Goal: Find specific page/section: Find specific page/section

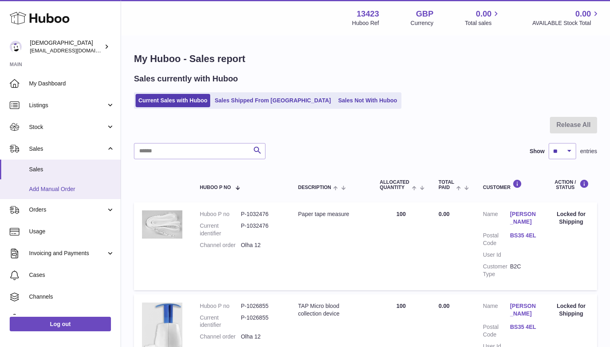
click at [92, 190] on span "Add Manual Order" at bounding box center [71, 189] width 85 height 8
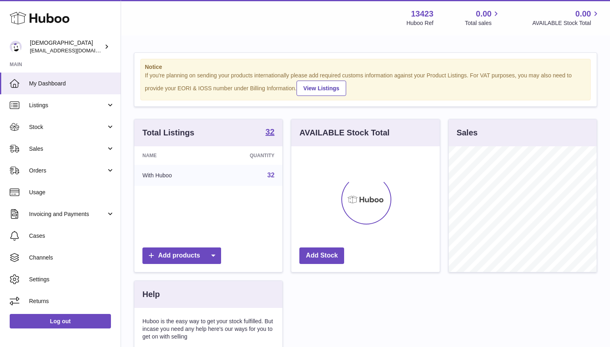
scroll to position [126, 148]
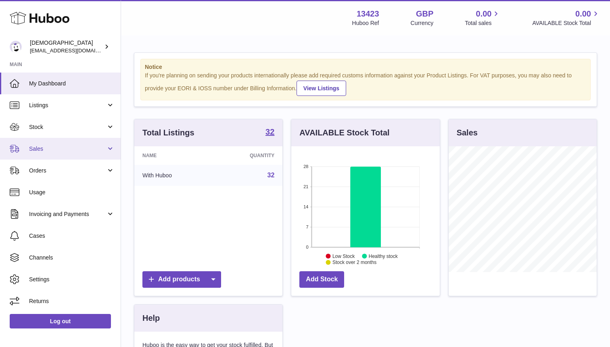
click at [65, 158] on link "Sales" at bounding box center [60, 149] width 121 height 22
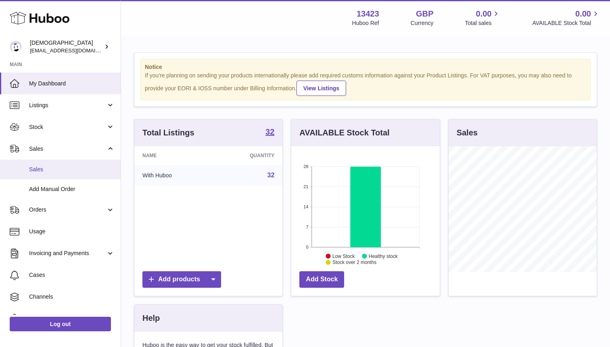
click at [64, 169] on span "Sales" at bounding box center [71, 170] width 85 height 8
